Goal: Task Accomplishment & Management: Manage account settings

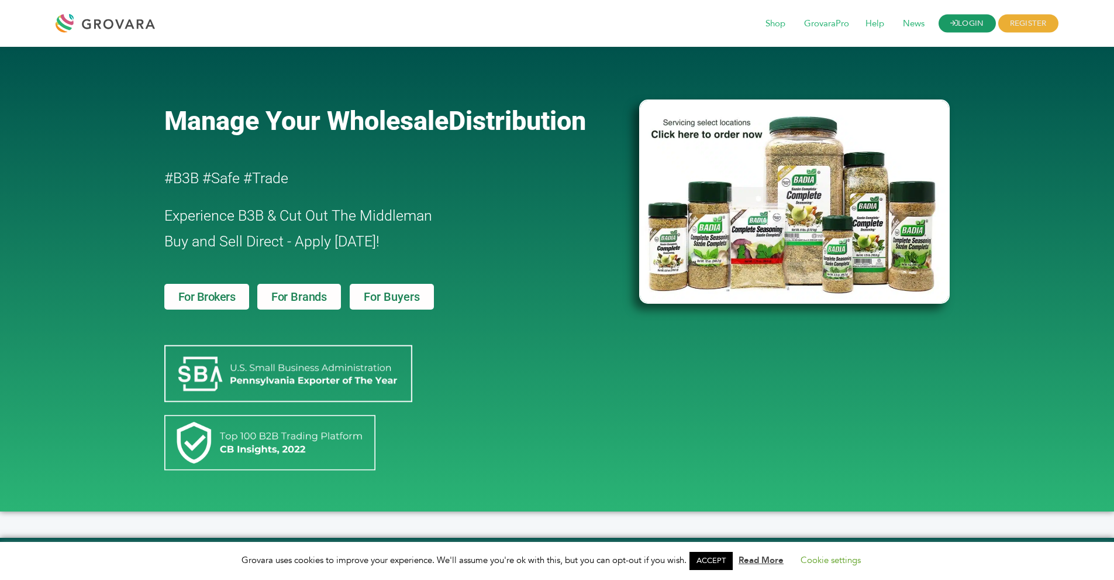
click at [961, 27] on link "LOGIN" at bounding box center [967, 24] width 57 height 18
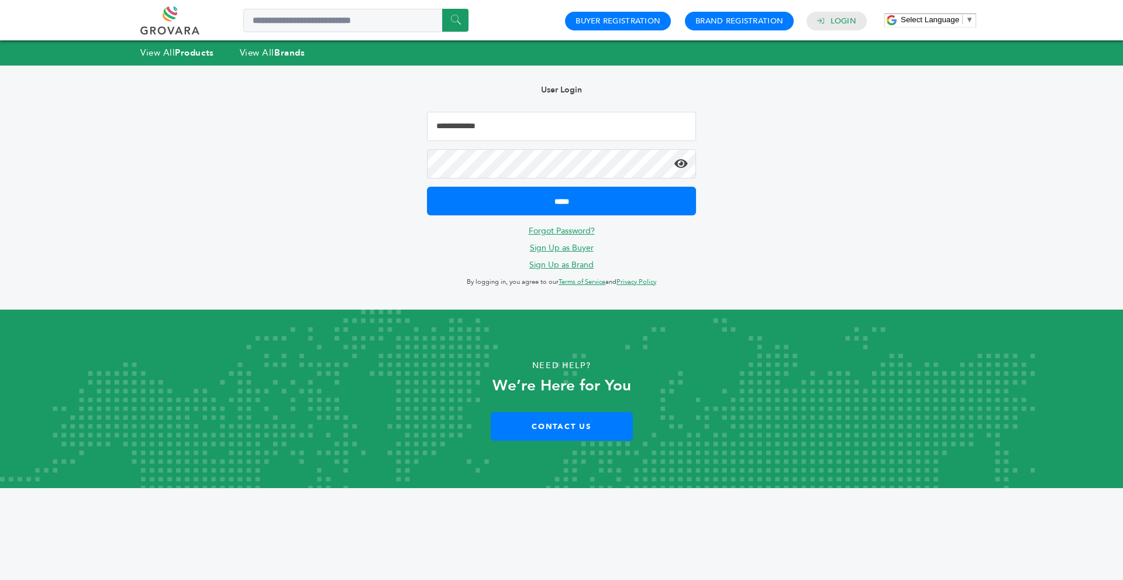
click at [512, 128] on input "Email Address" at bounding box center [561, 126] width 269 height 29
type input "**********"
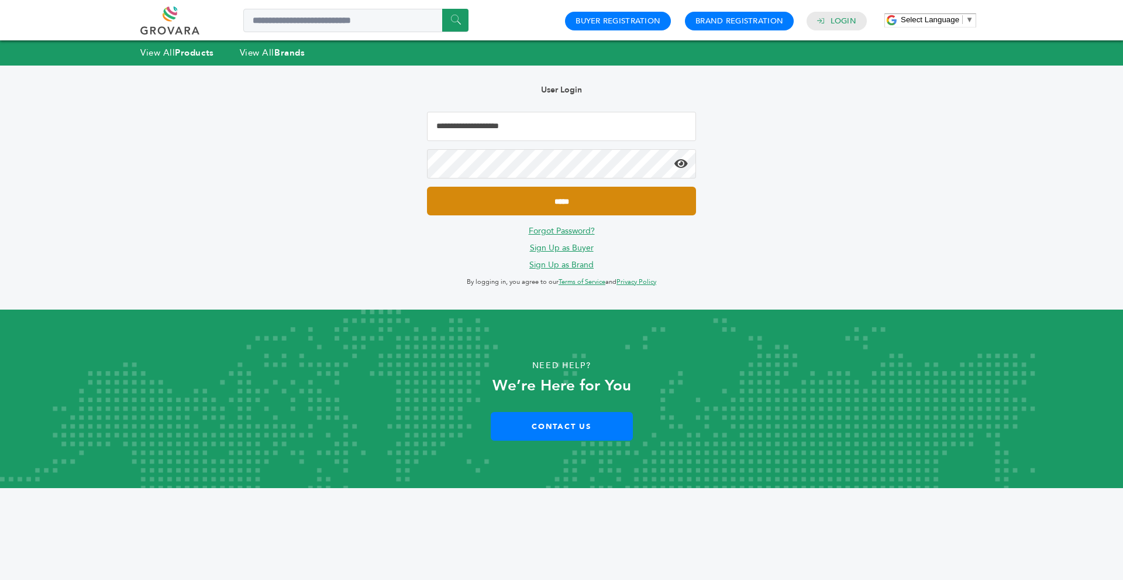
click at [565, 199] on input "*****" at bounding box center [561, 201] width 269 height 29
